Goal: Find specific page/section: Find specific page/section

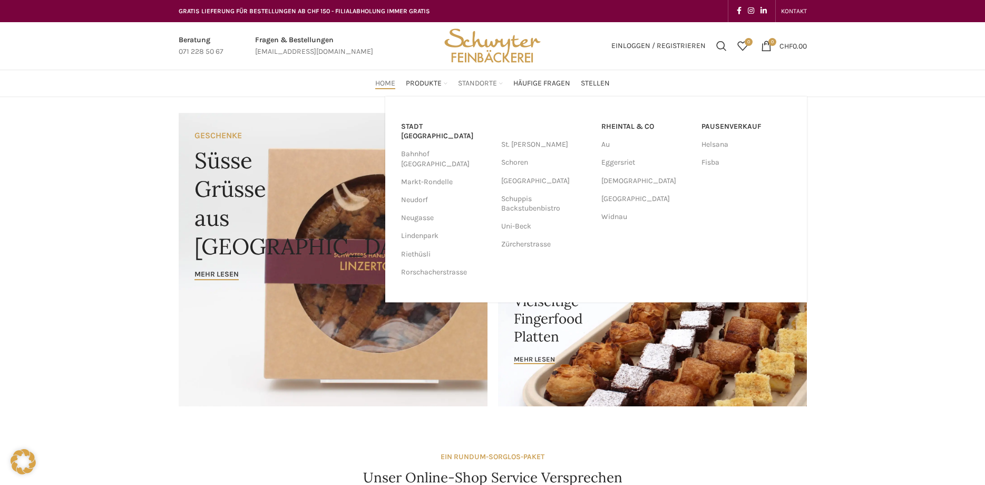
click at [492, 85] on span "Standorte" at bounding box center [477, 84] width 39 height 10
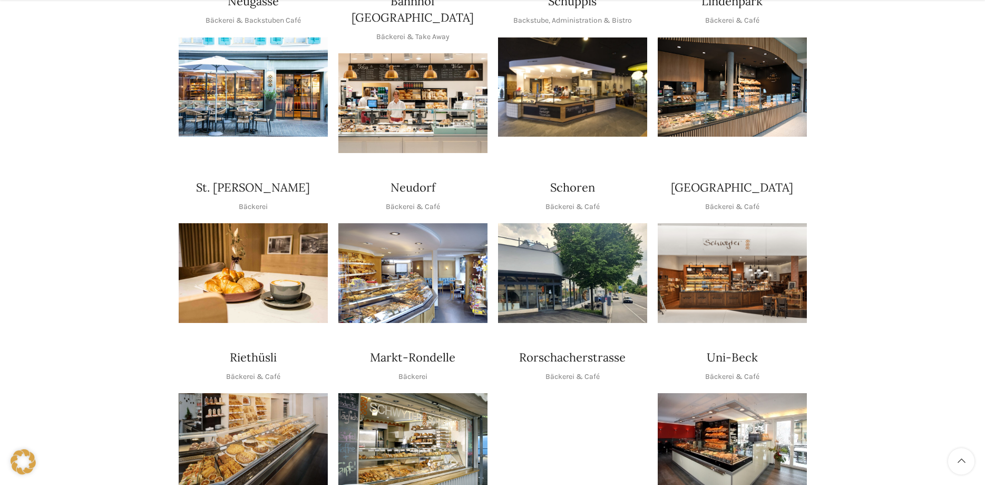
scroll to position [269, 0]
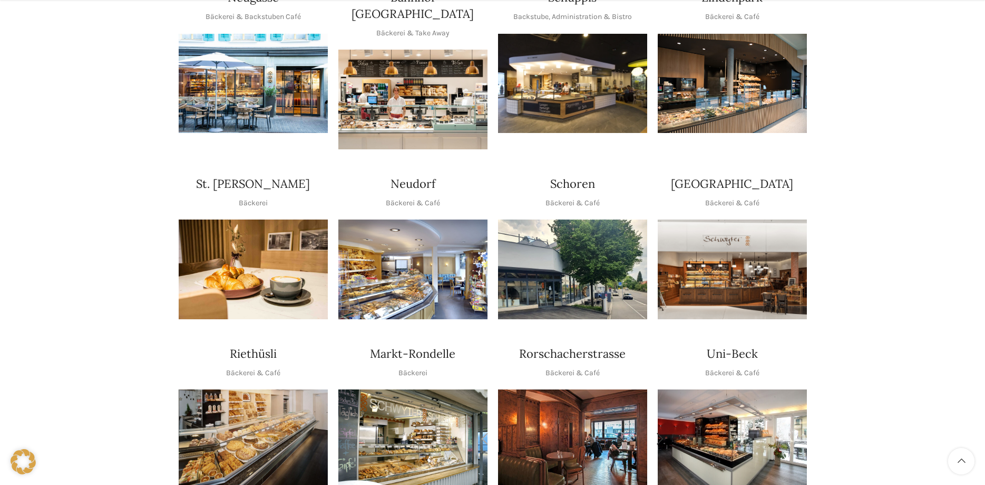
click at [574, 394] on img "1 / 2" at bounding box center [572, 438] width 149 height 99
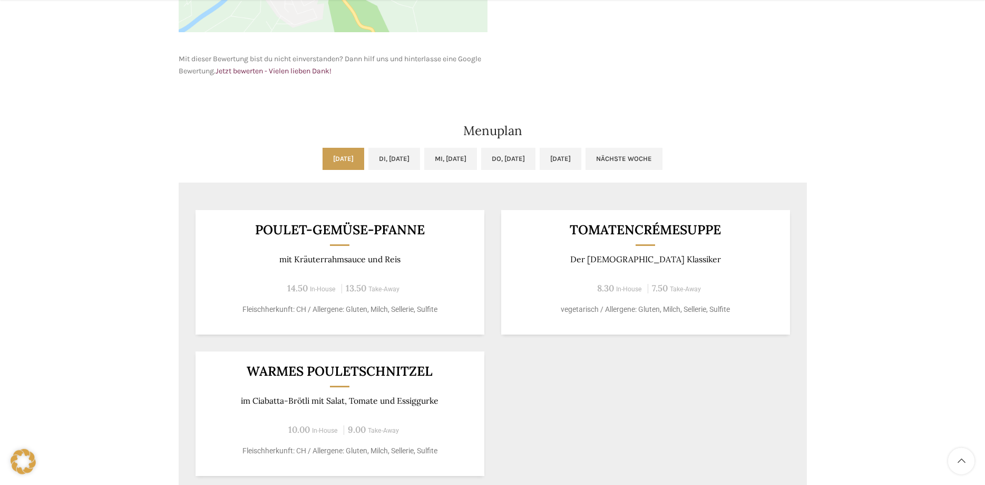
scroll to position [484, 0]
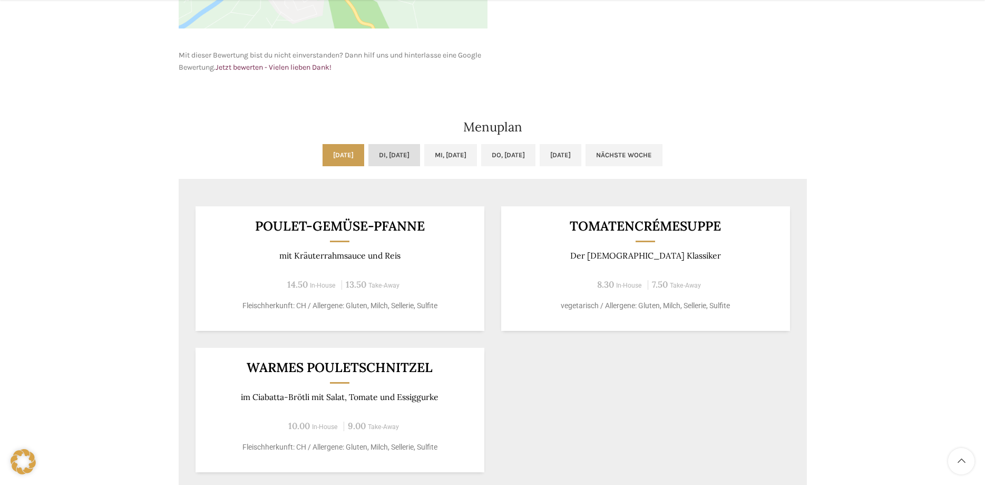
click at [389, 154] on link "Di, 07.10.2025" at bounding box center [395, 155] width 52 height 22
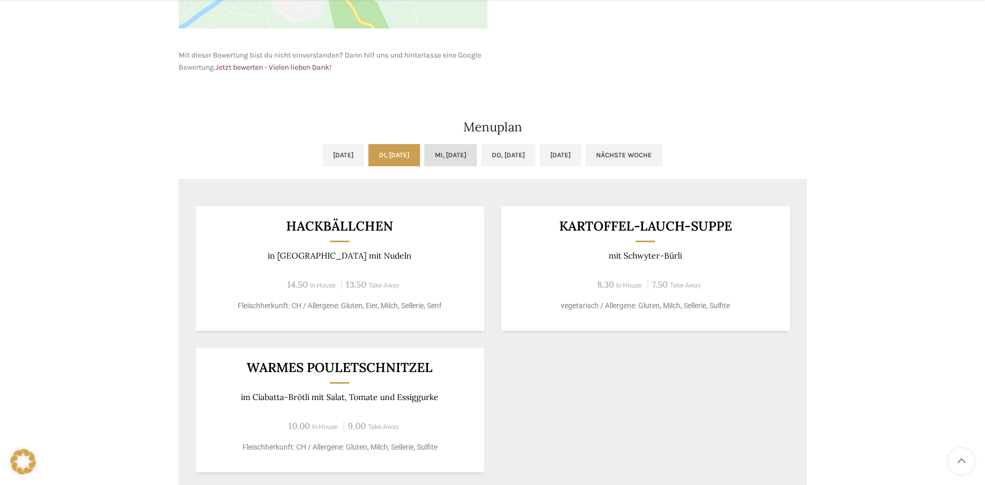
click at [472, 153] on link "Mi, 08.10.2025" at bounding box center [450, 155] width 53 height 22
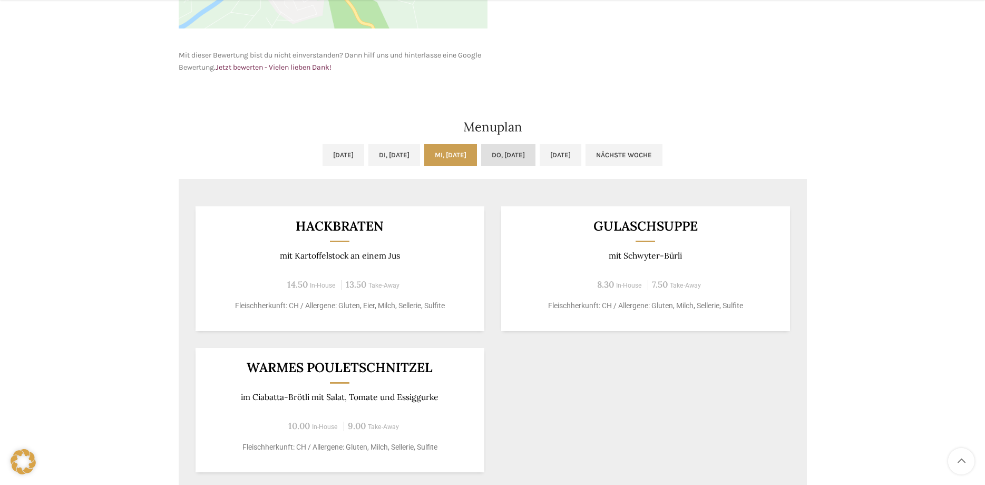
click at [531, 152] on link "Do, 09.10.2025" at bounding box center [508, 155] width 54 height 22
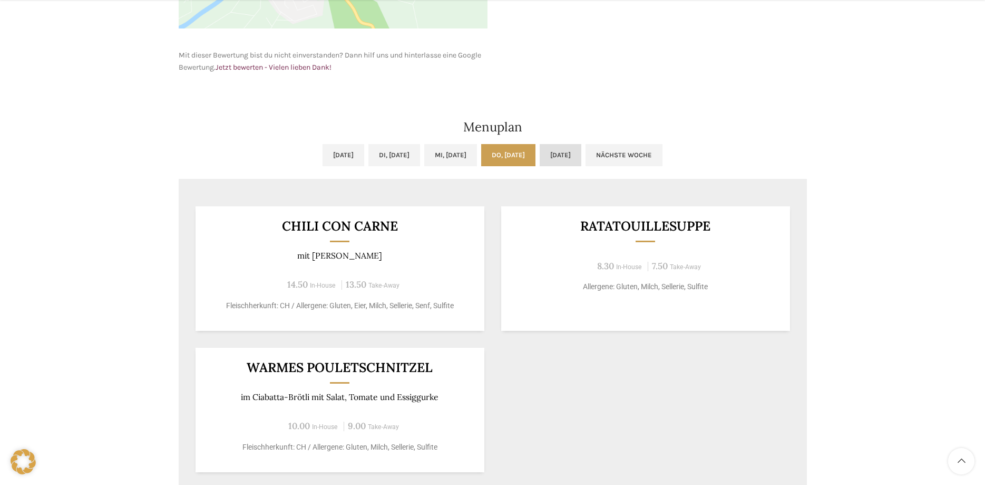
click at [582, 153] on link "Fr, 10.10.2025" at bounding box center [561, 155] width 42 height 22
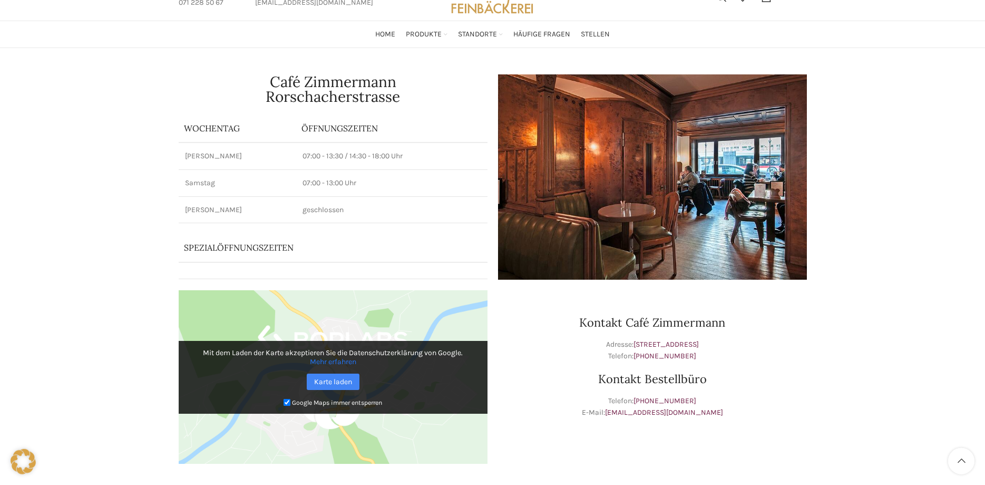
scroll to position [0, 0]
